Goal: Information Seeking & Learning: Learn about a topic

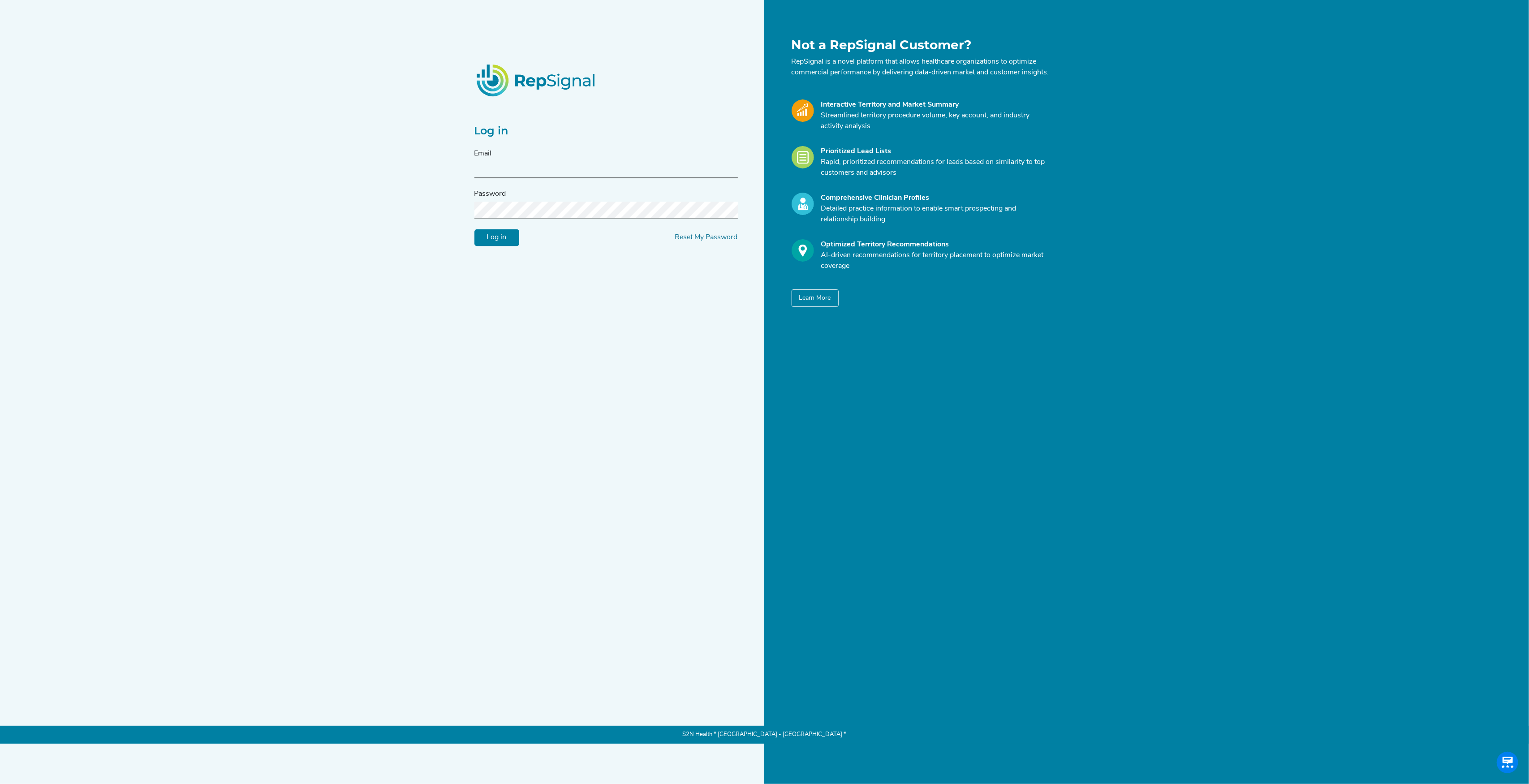
type input "[PERSON_NAME][EMAIL_ADDRESS][DOMAIN_NAME]"
click at [509, 246] on input "Log in" at bounding box center [496, 237] width 45 height 17
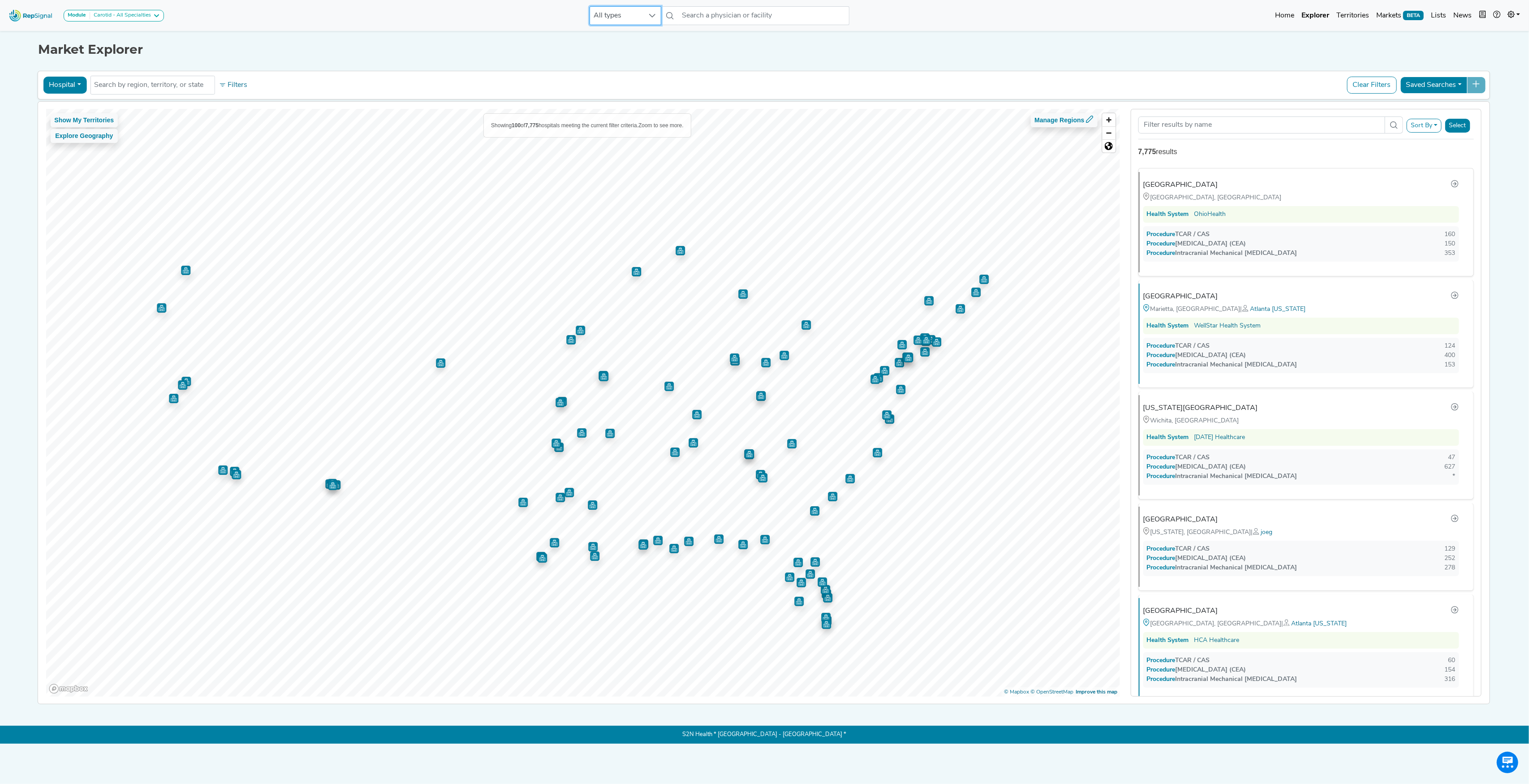
click at [630, 16] on span "All types" at bounding box center [617, 15] width 54 height 18
click at [624, 55] on li "Physician" at bounding box center [626, 54] width 72 height 18
click at [699, 15] on input "text" at bounding box center [764, 16] width 171 height 19
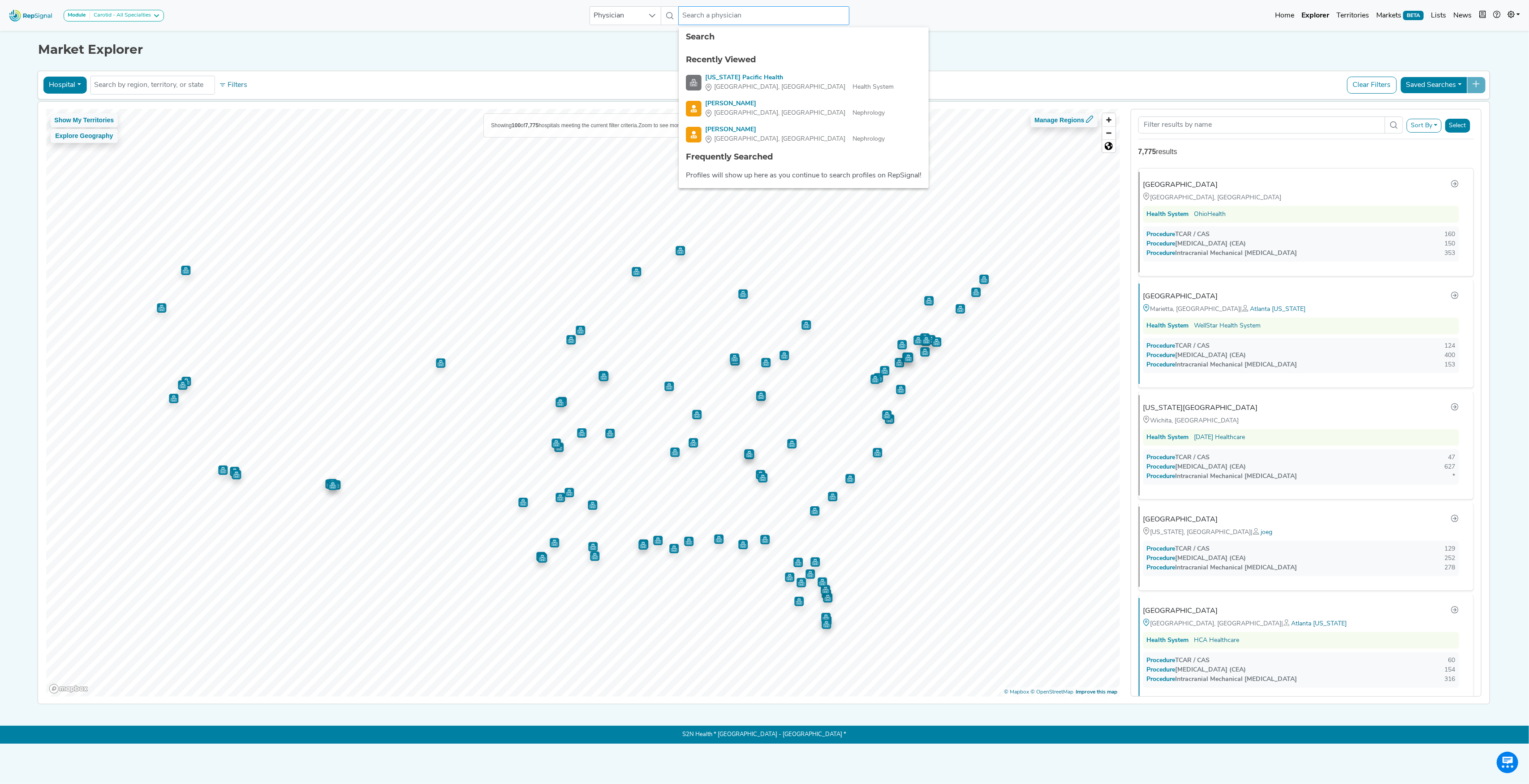
paste input "[PERSON_NAME]"
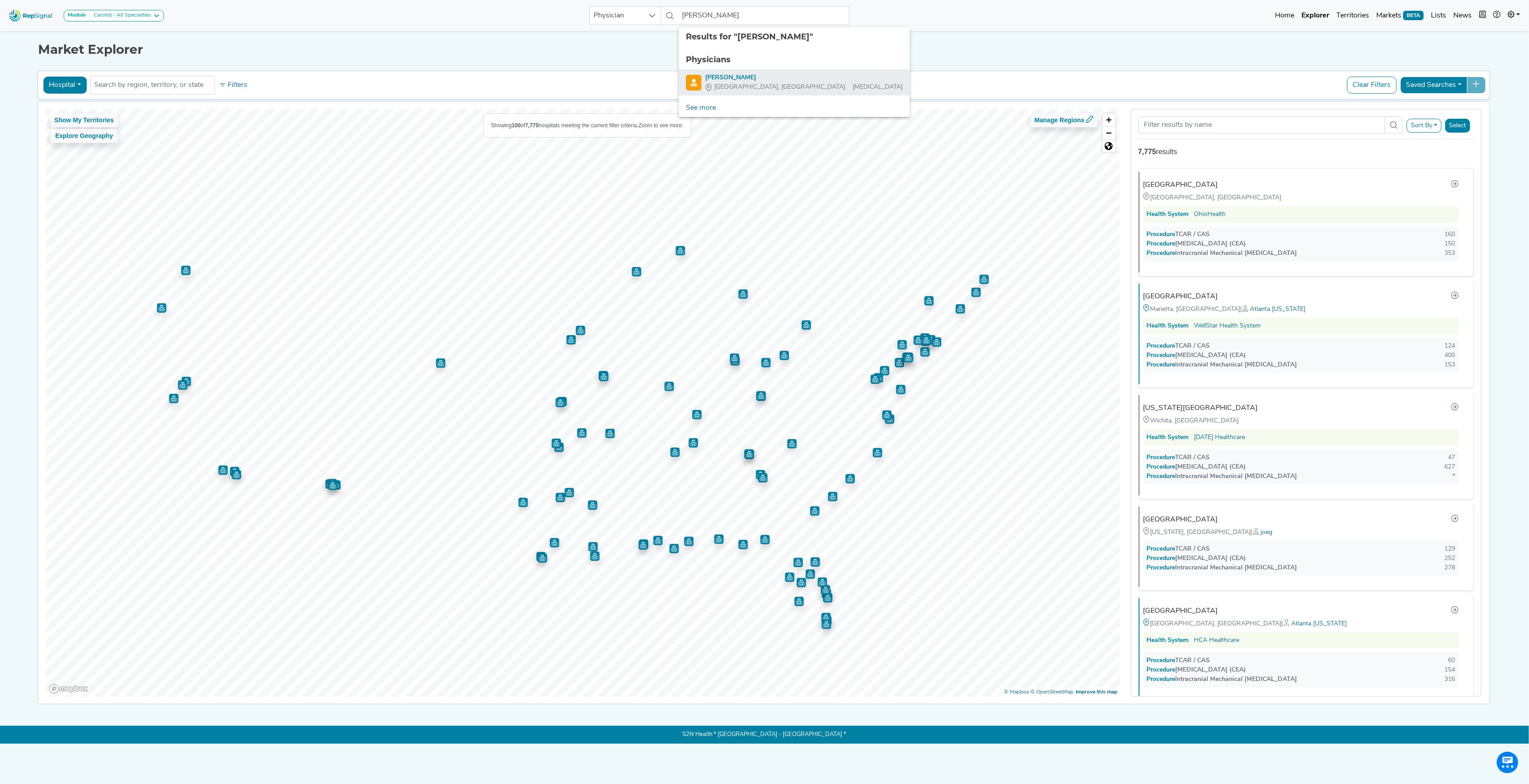
click at [728, 74] on div "[PERSON_NAME]" at bounding box center [804, 78] width 198 height 9
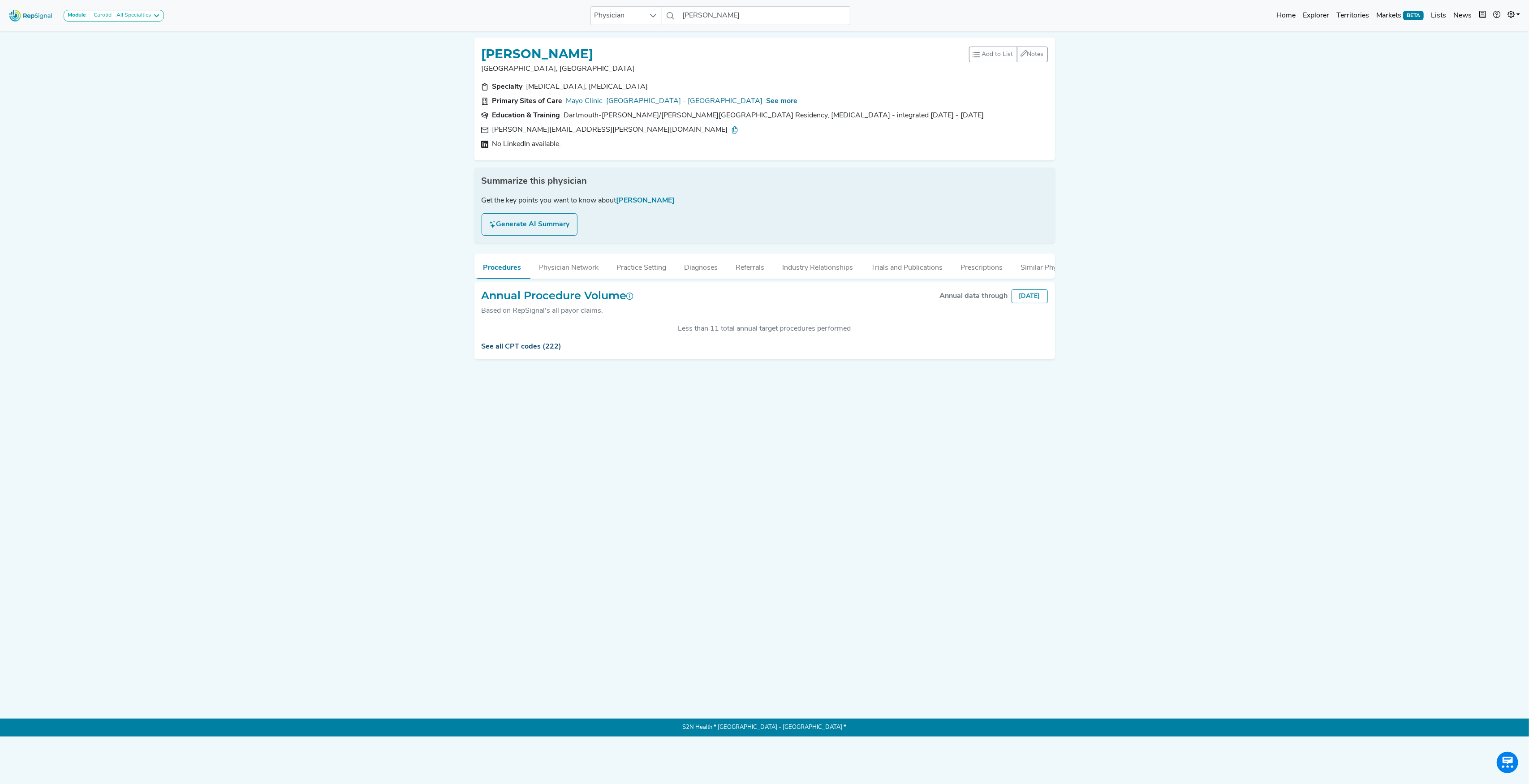
click at [529, 350] on link "See all CPT codes (222)" at bounding box center [521, 347] width 80 height 7
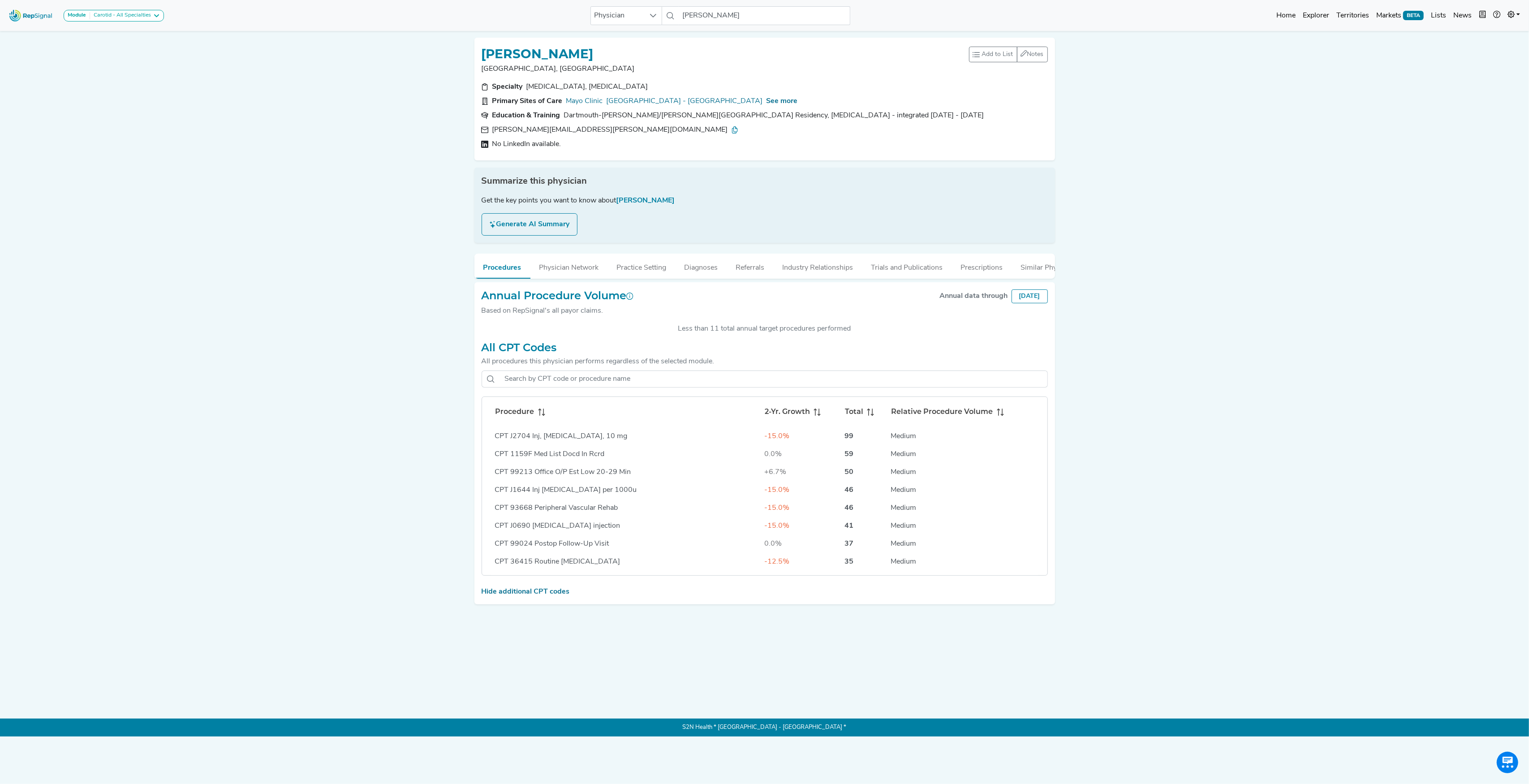
click at [544, 415] on icon at bounding box center [541, 412] width 7 height 7
click at [712, 15] on input "[PERSON_NAME]" at bounding box center [764, 16] width 171 height 19
paste input "[EMAIL_ADDRESS][DOMAIN_NAME]"
type input "[PERSON_NAME] [PERSON_NAME][EMAIL_ADDRESS]"
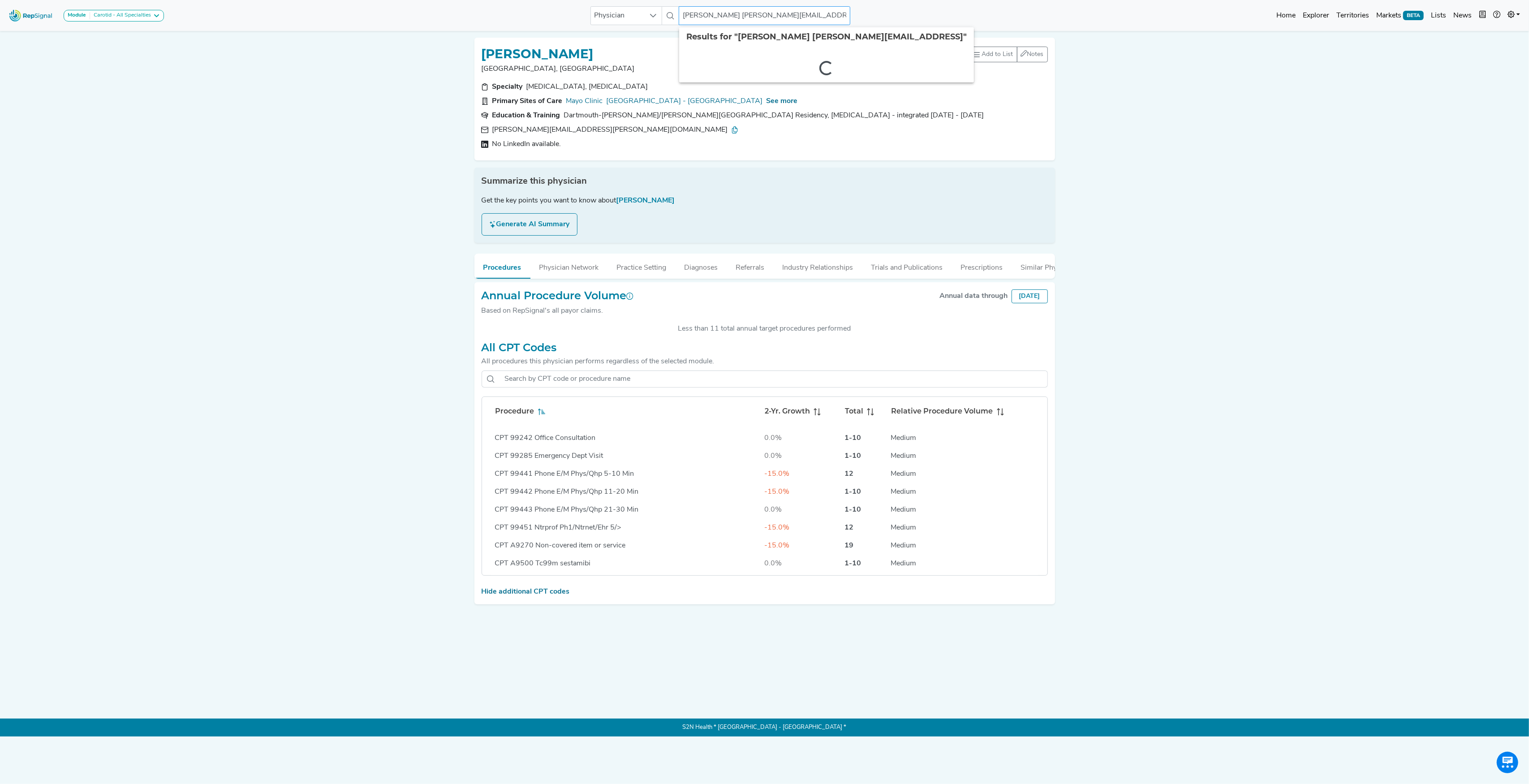
click at [702, 11] on input "[PERSON_NAME] [PERSON_NAME][EMAIL_ADDRESS]" at bounding box center [764, 16] width 171 height 19
type input "[PERSON_NAME]"
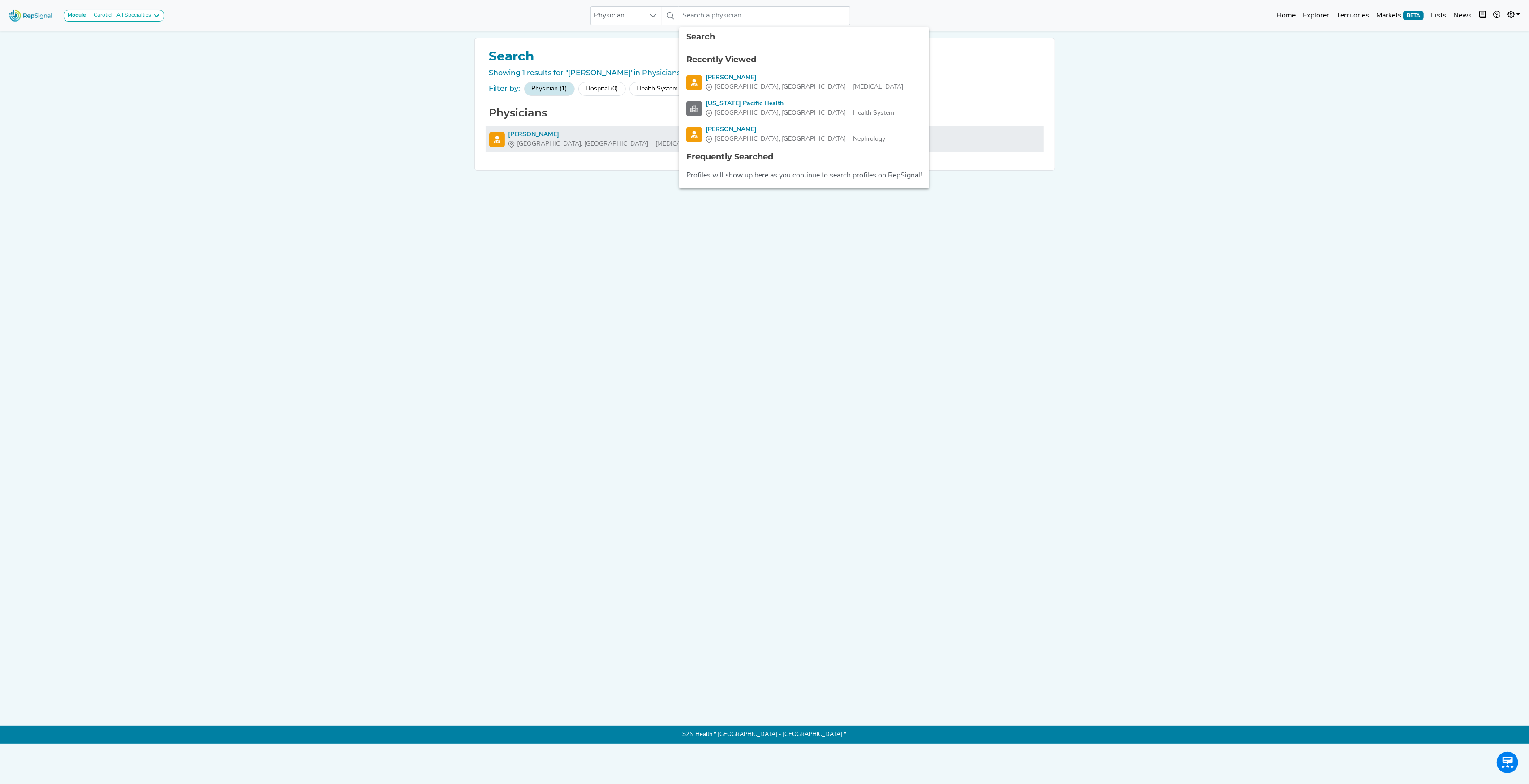
click at [529, 138] on div "[PERSON_NAME]" at bounding box center [607, 135] width 198 height 9
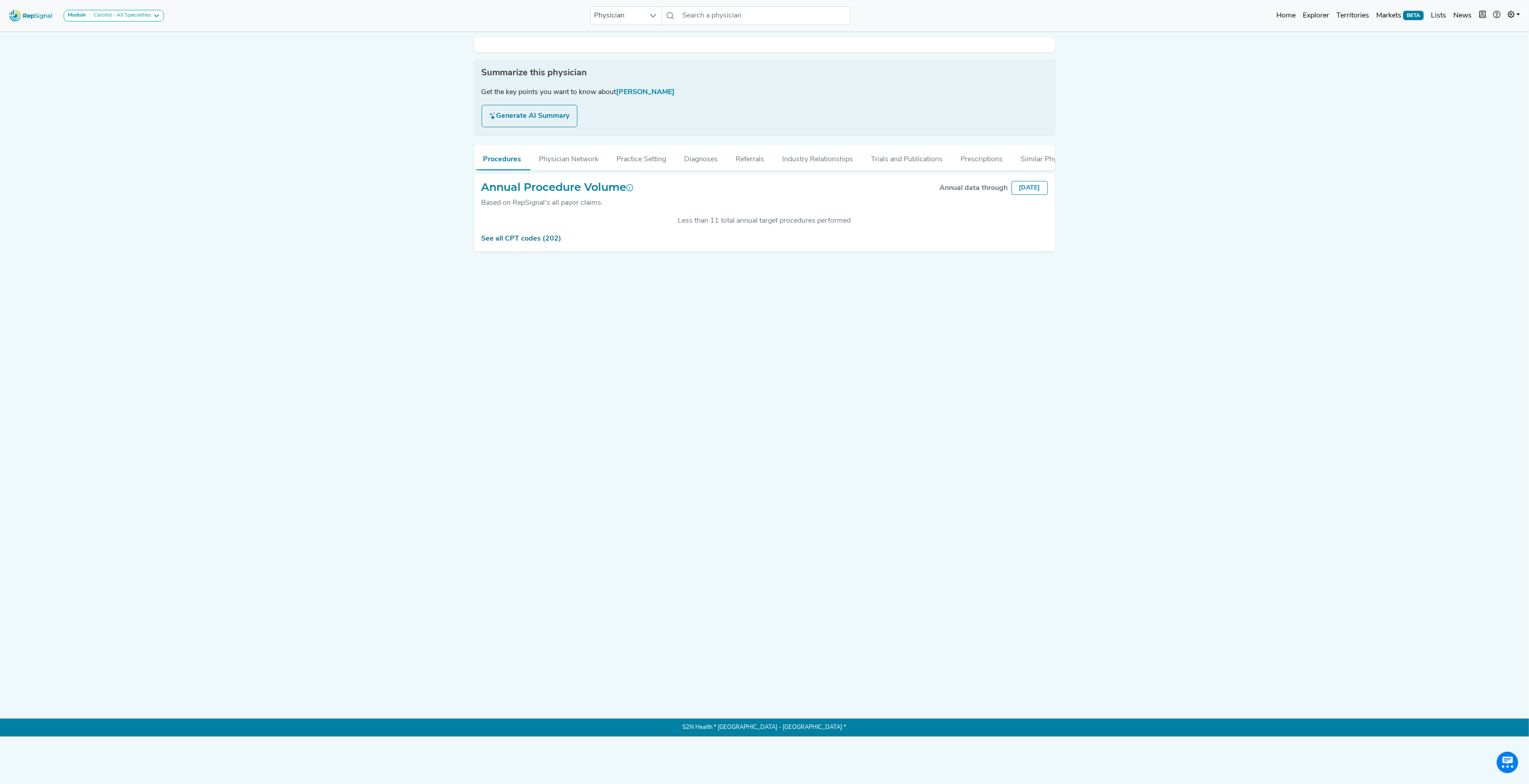
click at [525, 246] on div "Summarize this physician Get the key points you want to know about [PERSON_NAME…" at bounding box center [764, 363] width 591 height 666
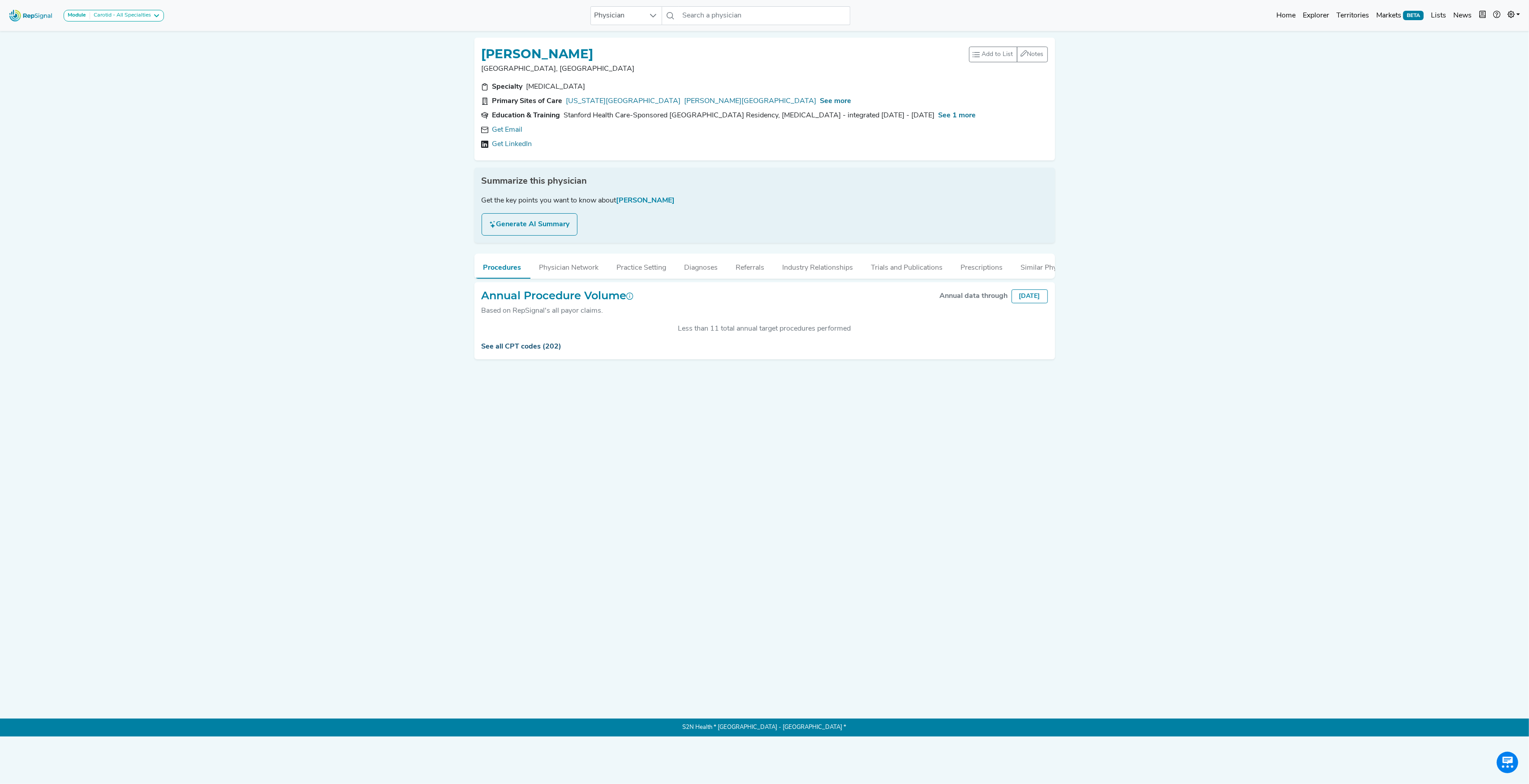
click at [525, 350] on link "See all CPT codes (202)" at bounding box center [521, 347] width 80 height 7
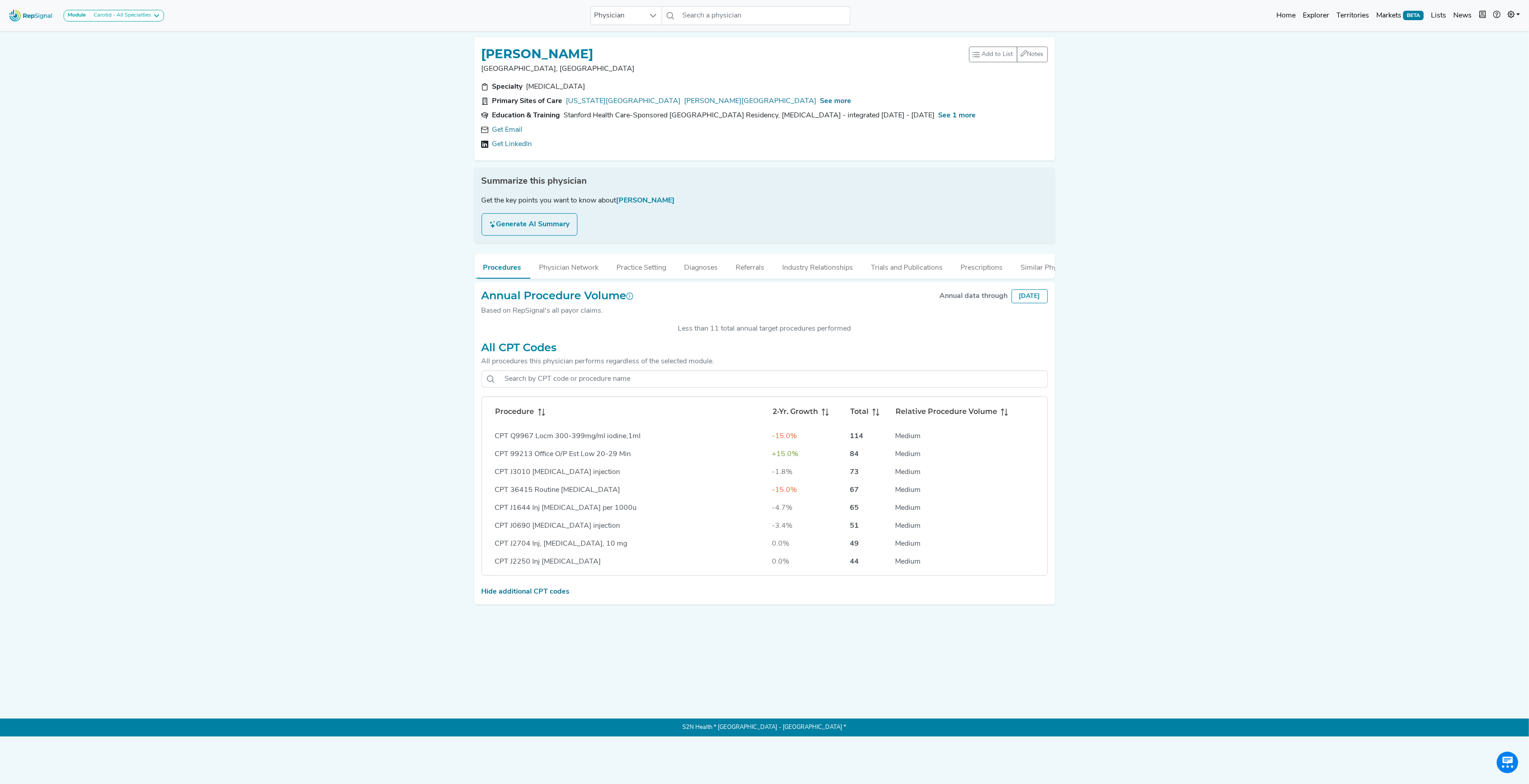
click at [540, 415] on icon at bounding box center [541, 412] width 7 height 7
click at [717, 12] on input "text" at bounding box center [764, 16] width 171 height 19
paste input "[PERSON_NAME]"
click at [718, 74] on div "[PERSON_NAME]" at bounding box center [804, 78] width 198 height 9
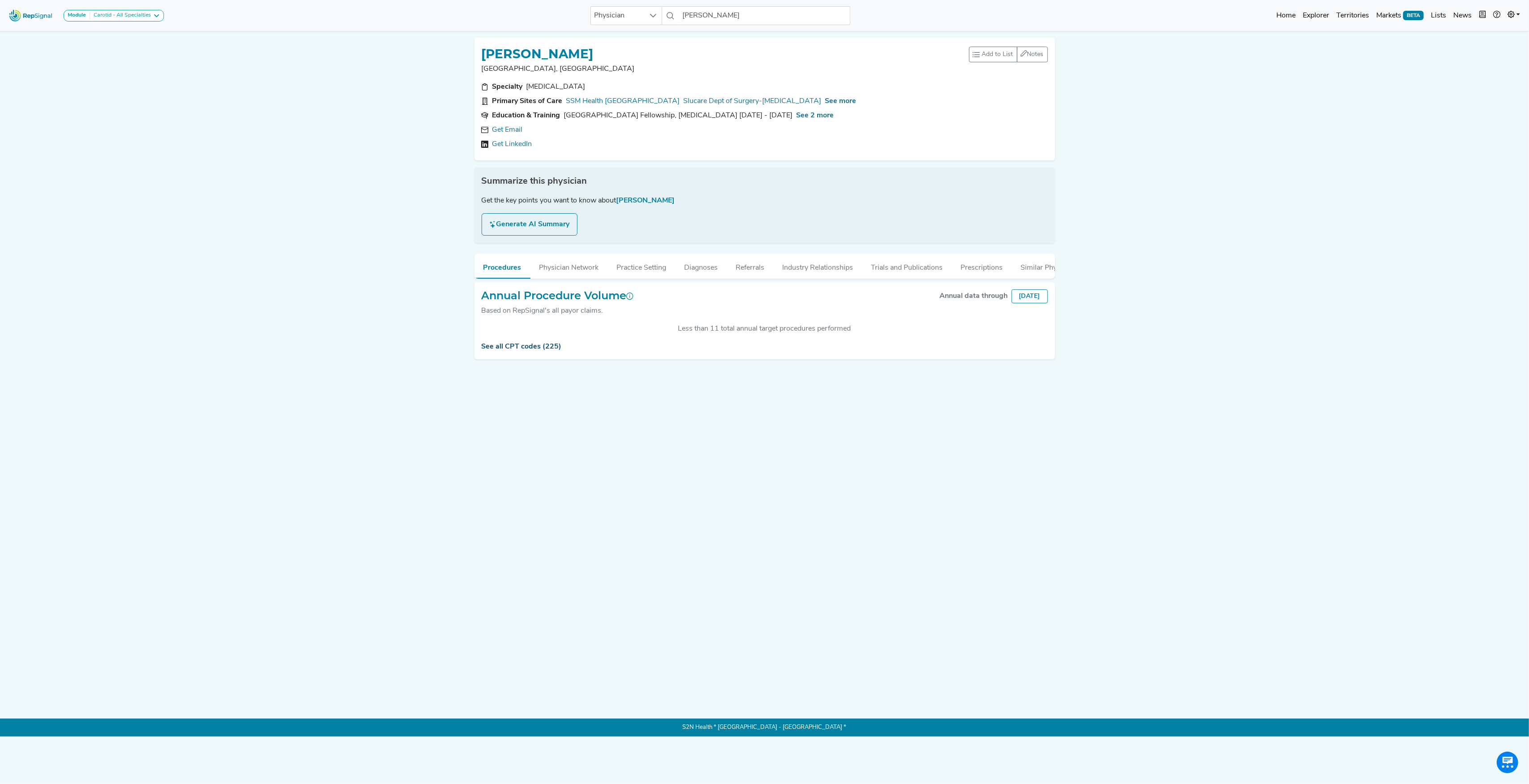
click at [517, 350] on link "See all CPT codes (225)" at bounding box center [521, 347] width 80 height 7
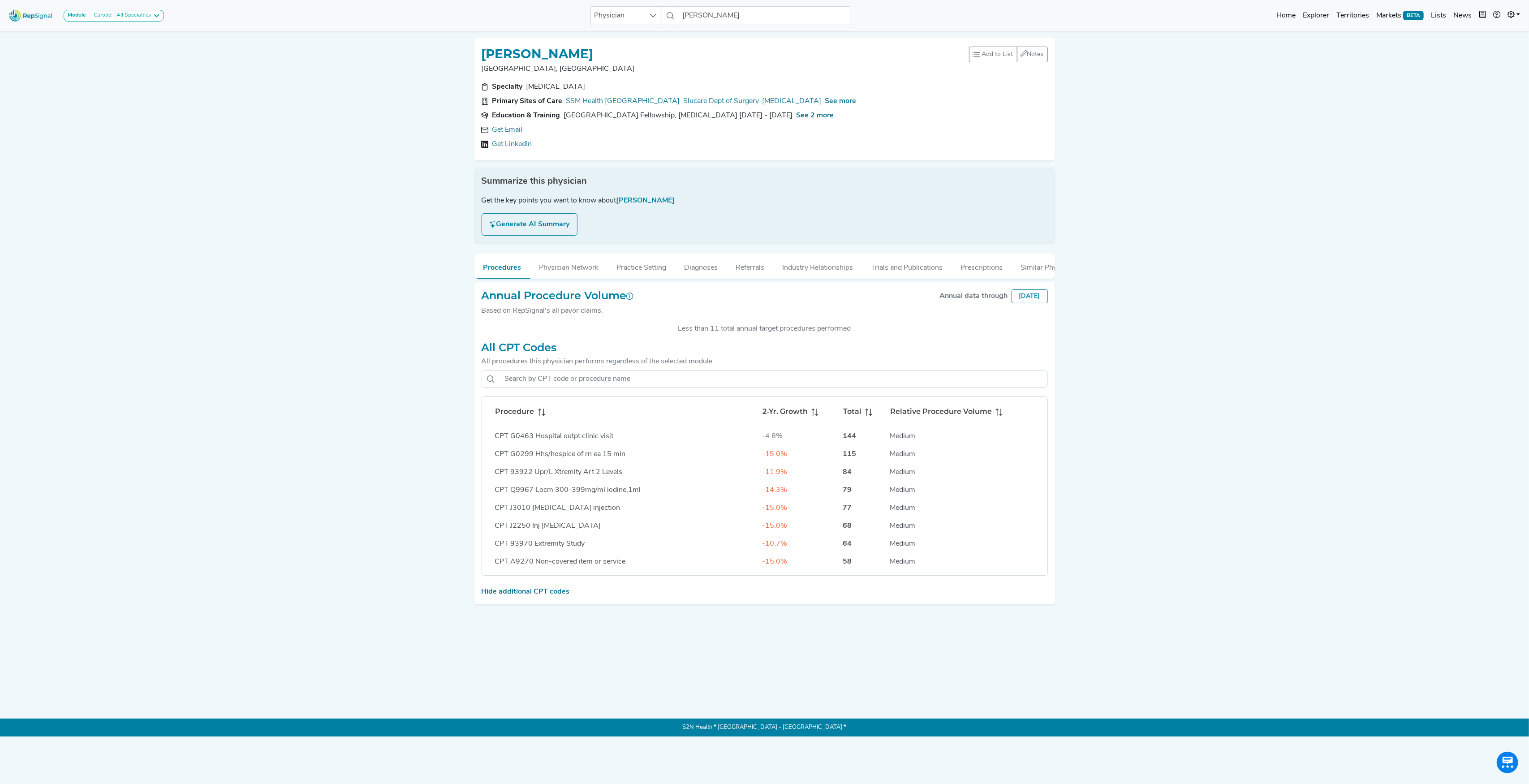
click at [536, 417] on span at bounding box center [540, 412] width 11 height 11
click at [857, 101] on span "See more" at bounding box center [840, 101] width 31 height 7
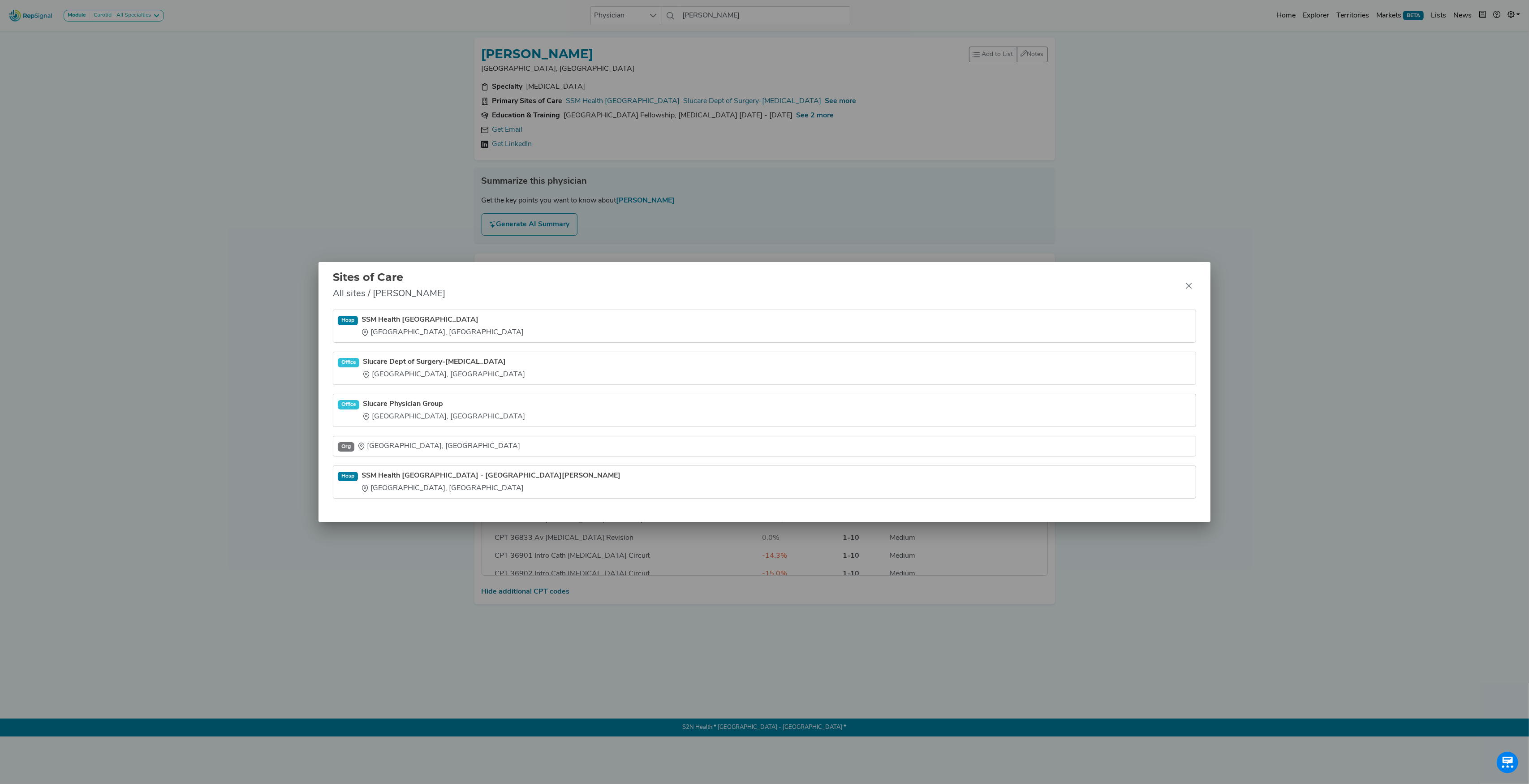
click at [364, 148] on div "Sites of Care All sites / [PERSON_NAME] Hosp SSM Health [GEOGRAPHIC_DATA] [GEOG…" at bounding box center [764, 392] width 1529 height 784
click at [1185, 285] on icon "Close" at bounding box center [1189, 285] width 7 height 7
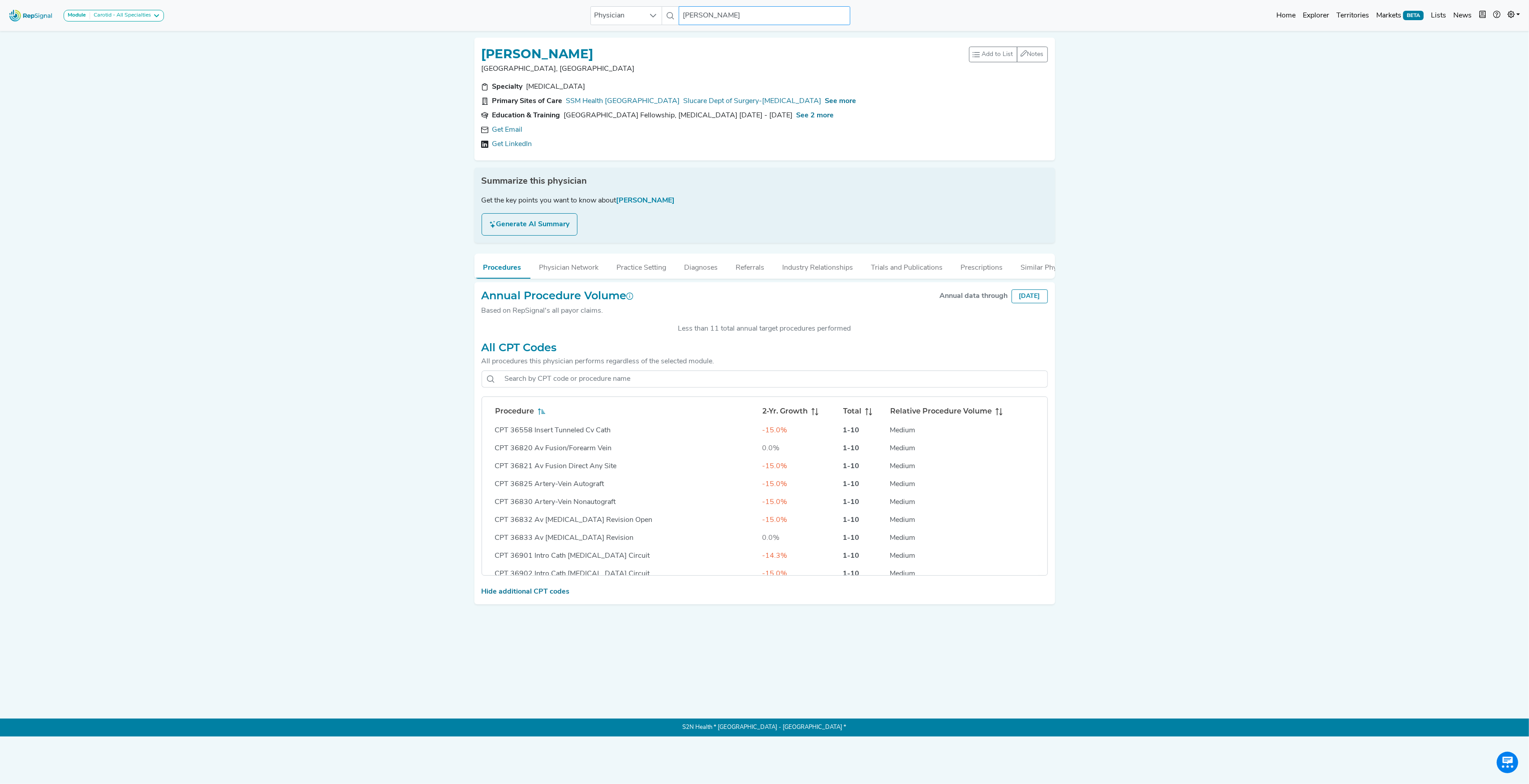
click at [689, 12] on input "[PERSON_NAME]" at bounding box center [764, 16] width 171 height 19
click at [690, 12] on input "[PERSON_NAME]" at bounding box center [764, 16] width 171 height 19
paste input "[PERSON_NAME]"
type input "[PERSON_NAME]"
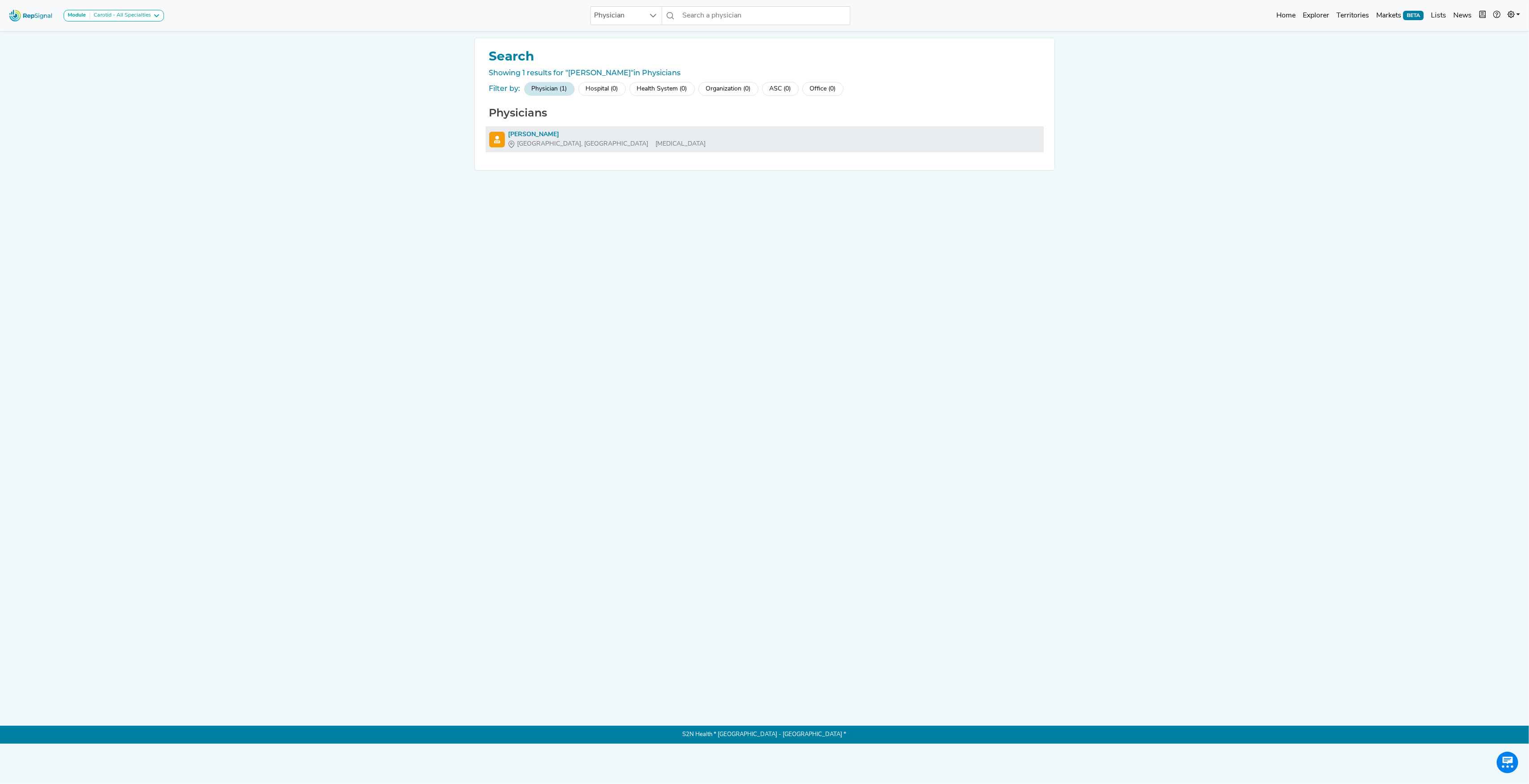
click at [527, 134] on div "[PERSON_NAME]" at bounding box center [607, 135] width 198 height 9
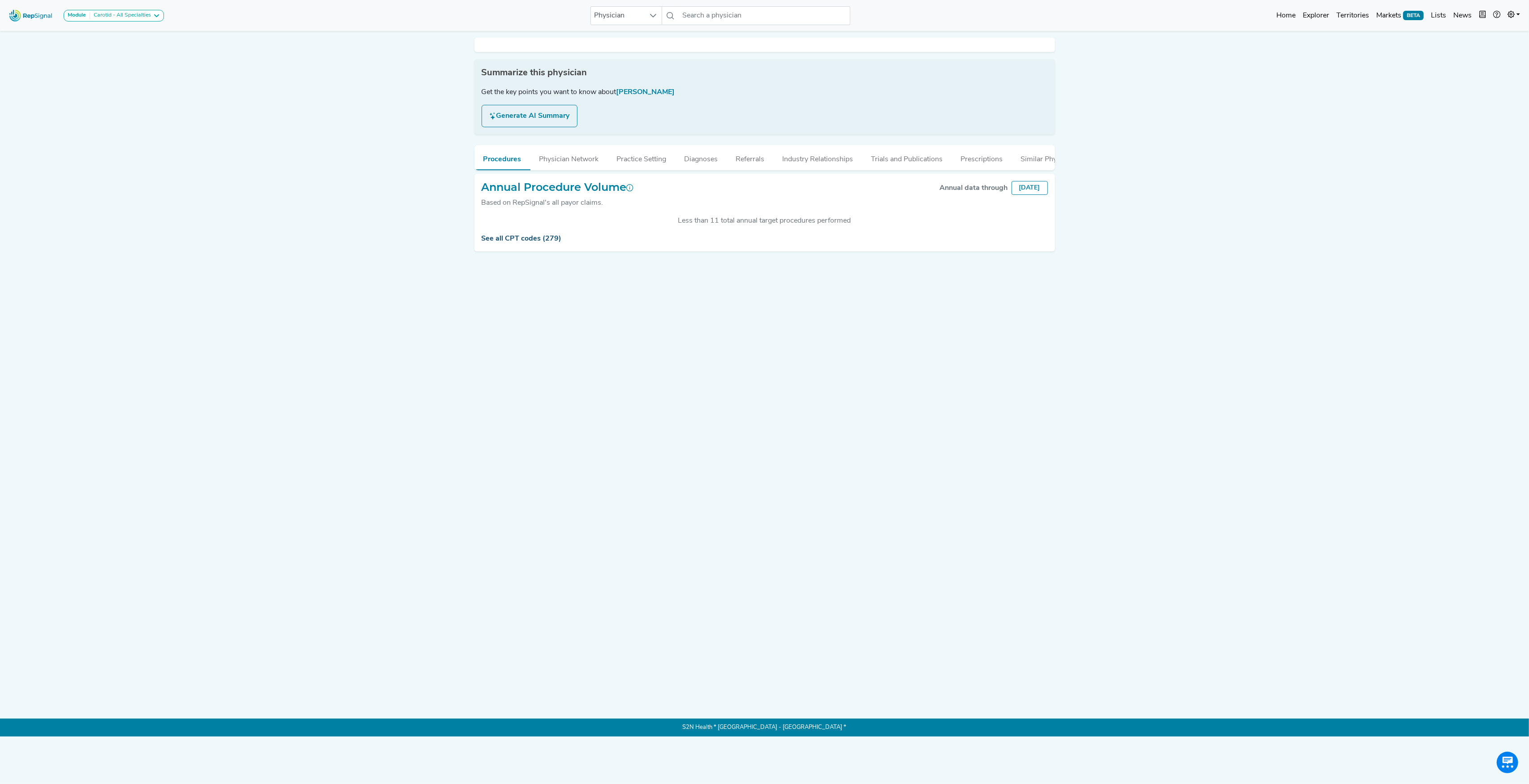
click at [515, 242] on link "See all CPT codes (279)" at bounding box center [521, 239] width 80 height 7
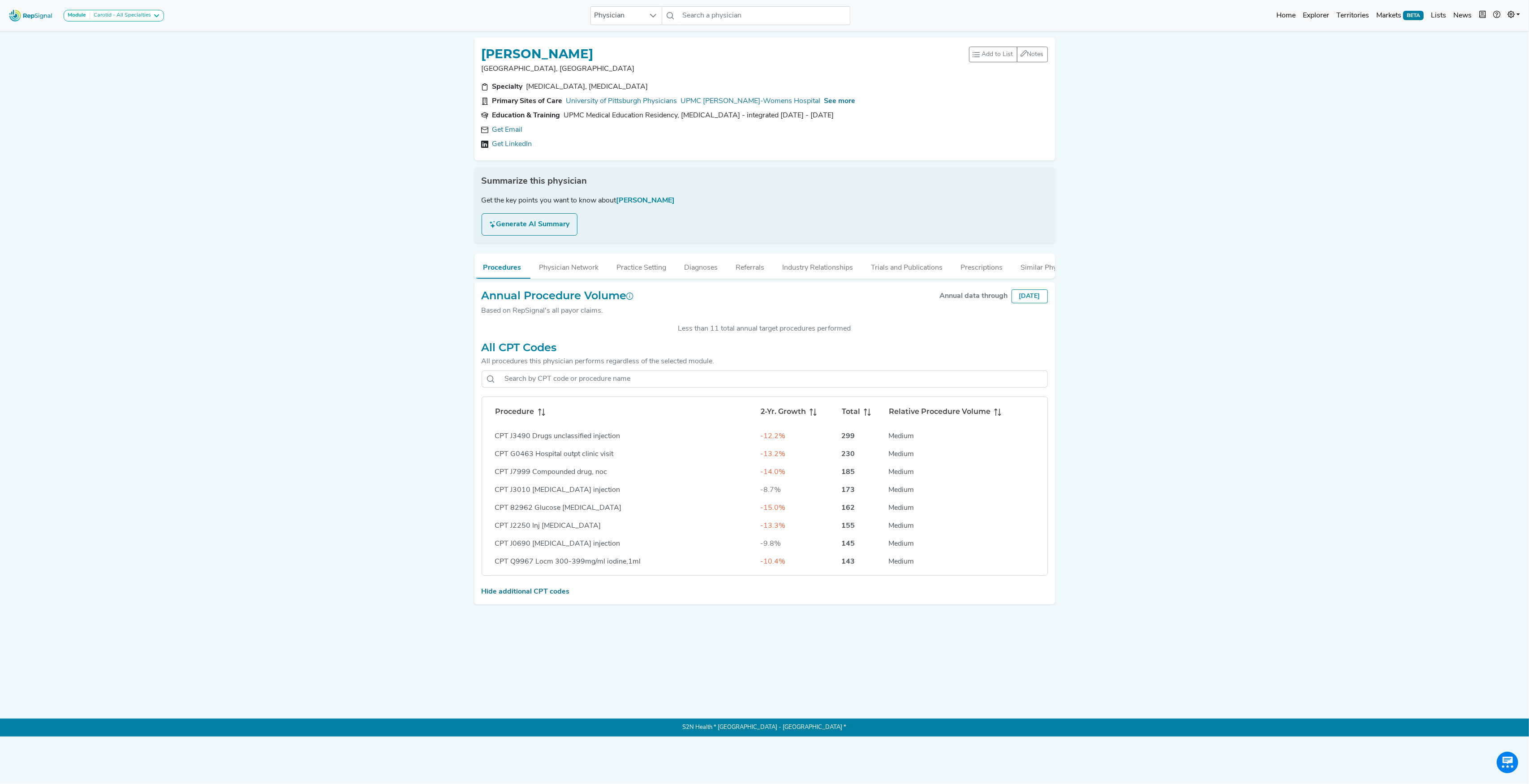
click at [538, 354] on h2 "All CPT Codes" at bounding box center [764, 348] width 566 height 13
click at [543, 415] on icon at bounding box center [544, 412] width 1 height 7
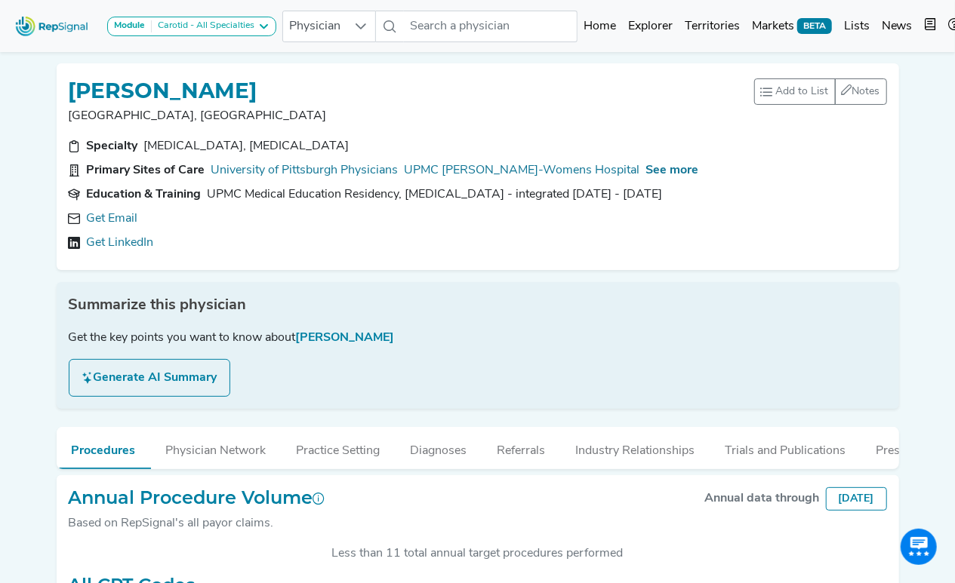
scroll to position [1408, 0]
